Goal: Transaction & Acquisition: Purchase product/service

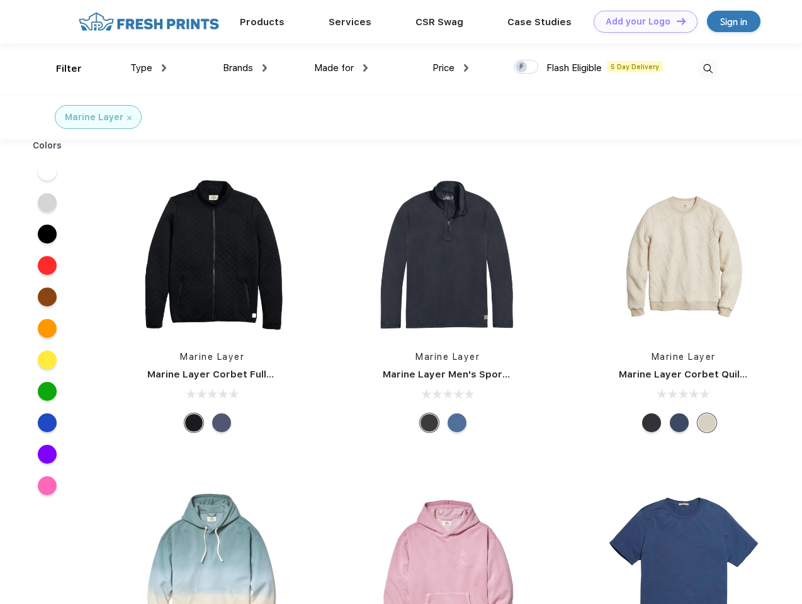
click at [641, 21] on link "Add your Logo Design Tool" at bounding box center [645, 22] width 104 height 22
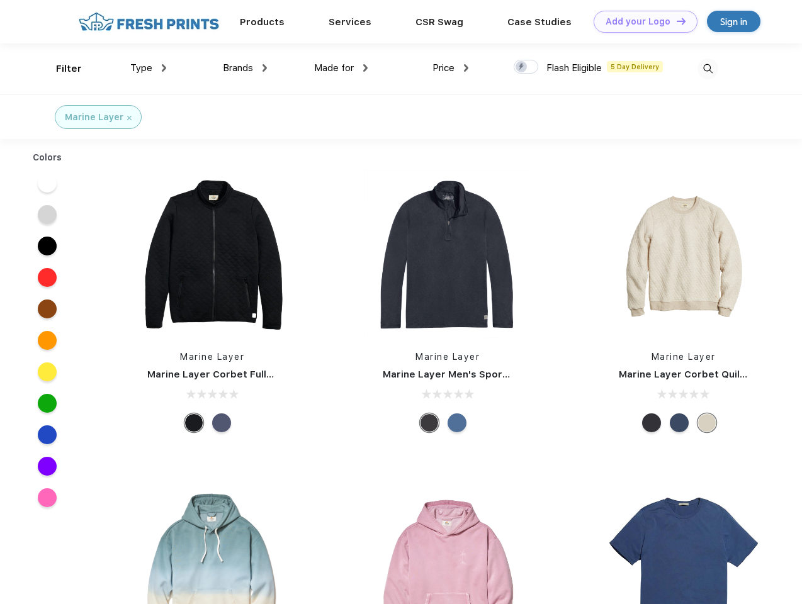
click at [0, 0] on div "Design Tool" at bounding box center [0, 0] width 0 height 0
click at [675, 21] on link "Add your Logo Design Tool" at bounding box center [645, 22] width 104 height 22
click at [60, 69] on div "Filter" at bounding box center [69, 69] width 26 height 14
click at [149, 68] on span "Type" at bounding box center [141, 67] width 22 height 11
click at [245, 68] on span "Brands" at bounding box center [238, 67] width 30 height 11
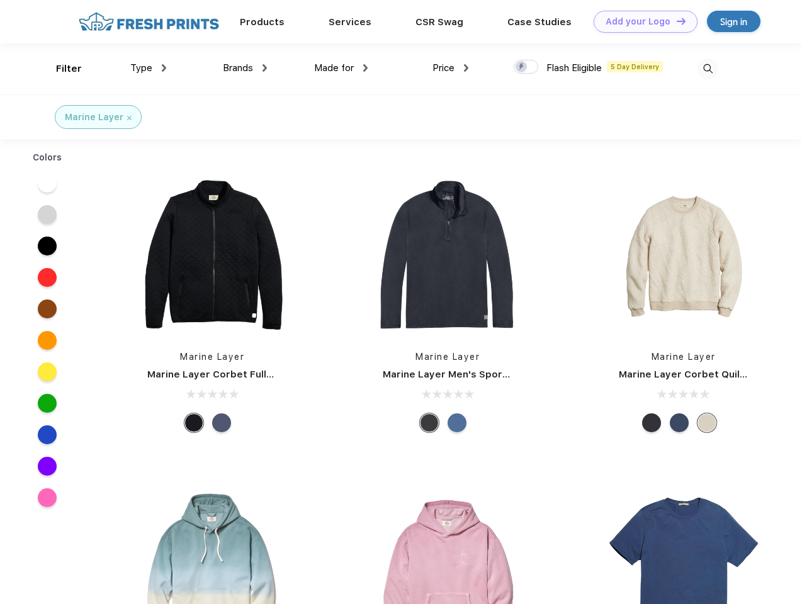
click at [341, 68] on span "Made for" at bounding box center [334, 67] width 40 height 11
click at [451, 68] on span "Price" at bounding box center [443, 67] width 22 height 11
click at [526, 67] on div at bounding box center [526, 67] width 25 height 14
click at [522, 67] on input "checkbox" at bounding box center [518, 63] width 8 height 8
click at [707, 69] on img at bounding box center [707, 69] width 21 height 21
